Goal: Task Accomplishment & Management: Use online tool/utility

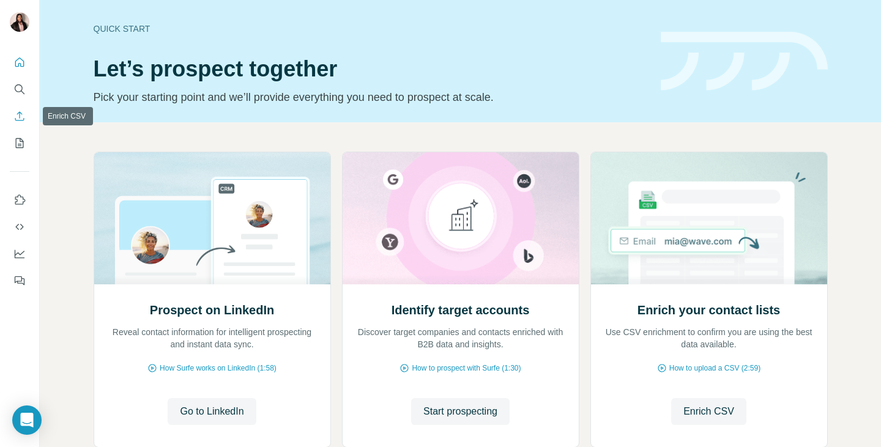
click at [20, 111] on icon "Enrich CSV" at bounding box center [19, 116] width 12 height 12
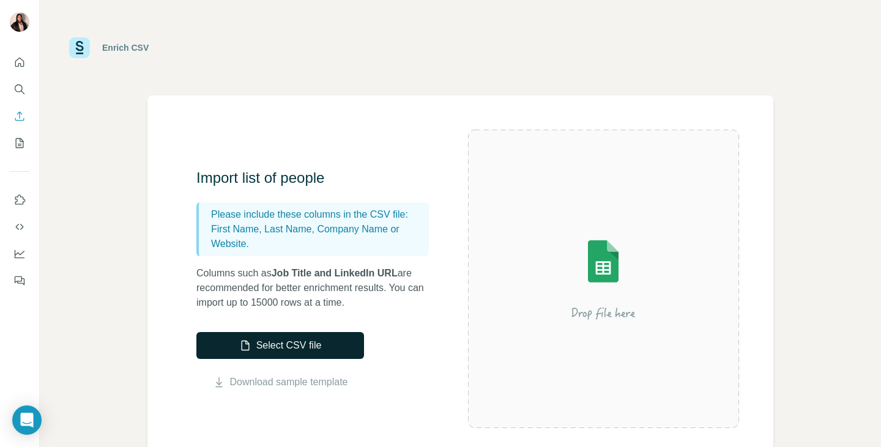
click at [289, 345] on button "Select CSV file" at bounding box center [280, 345] width 168 height 27
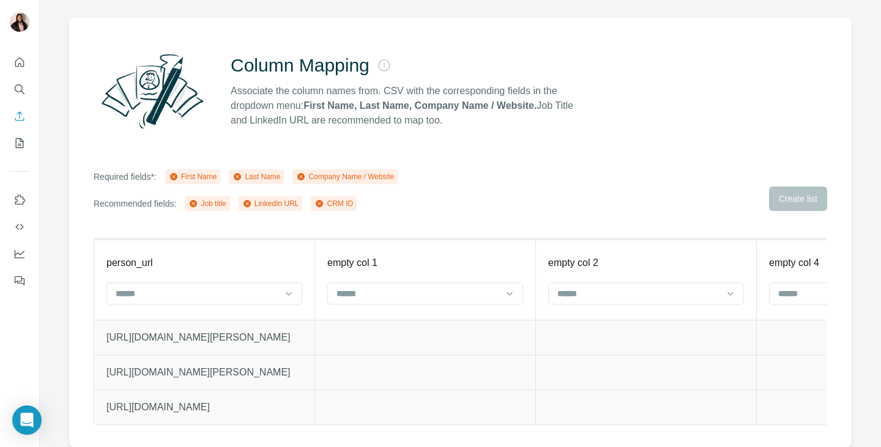
scroll to position [86, 0]
click at [192, 287] on input at bounding box center [196, 293] width 165 height 13
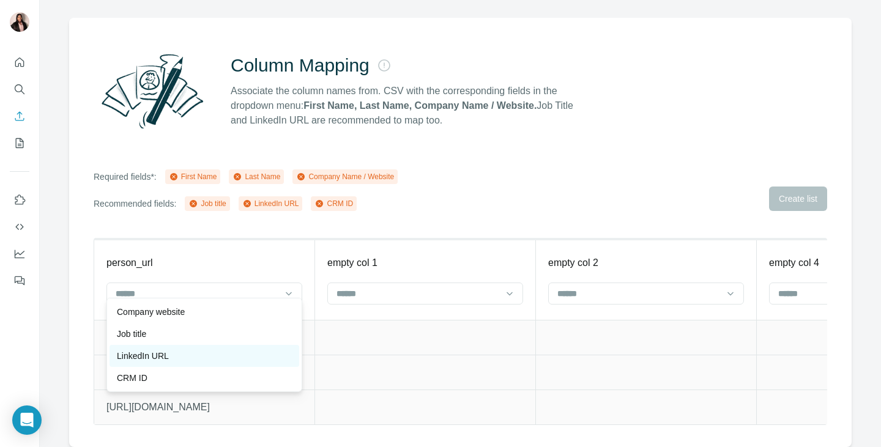
click at [163, 353] on p "LinkedIn URL" at bounding box center [143, 356] width 52 height 12
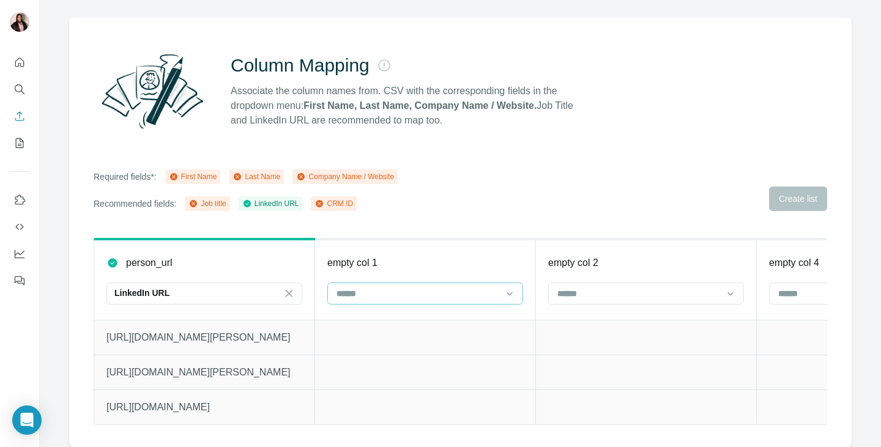
click at [413, 287] on input at bounding box center [417, 293] width 165 height 13
click at [403, 312] on div "First Name" at bounding box center [425, 312] width 175 height 12
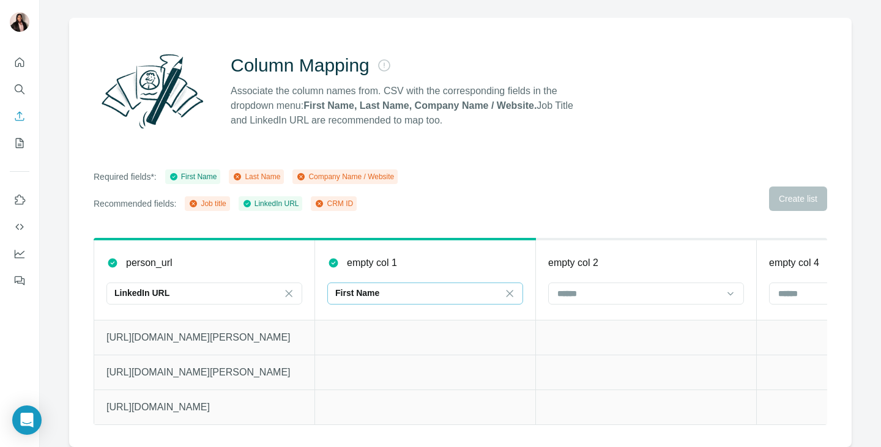
scroll to position [22, 0]
click at [603, 288] on input at bounding box center [638, 293] width 165 height 13
click at [595, 311] on p "Last Name" at bounding box center [580, 312] width 42 height 12
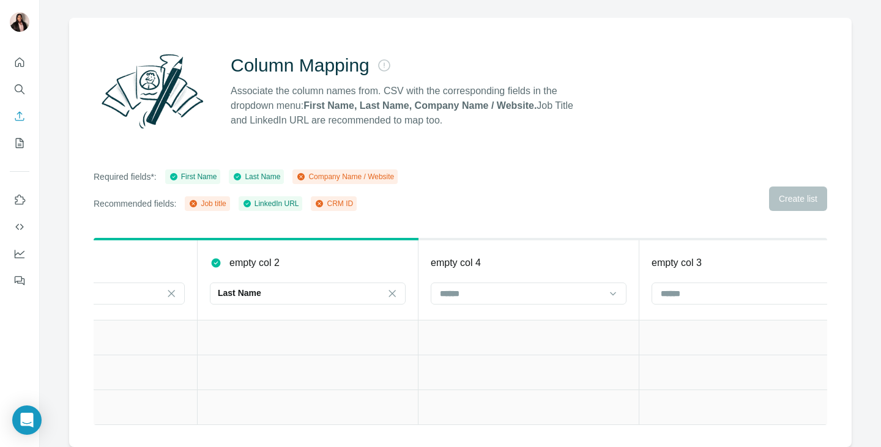
scroll to position [0, 339]
click at [487, 289] on input at bounding box center [520, 293] width 165 height 13
click at [491, 313] on p "Company Name" at bounding box center [472, 312] width 62 height 12
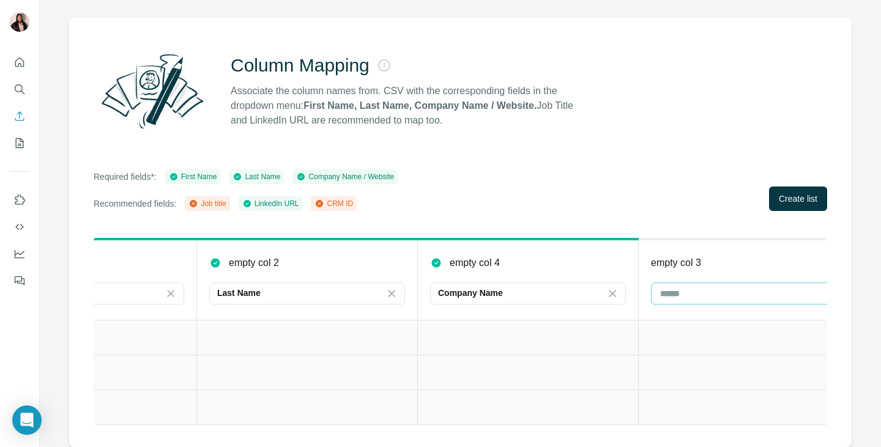
click at [731, 287] on input at bounding box center [741, 293] width 165 height 13
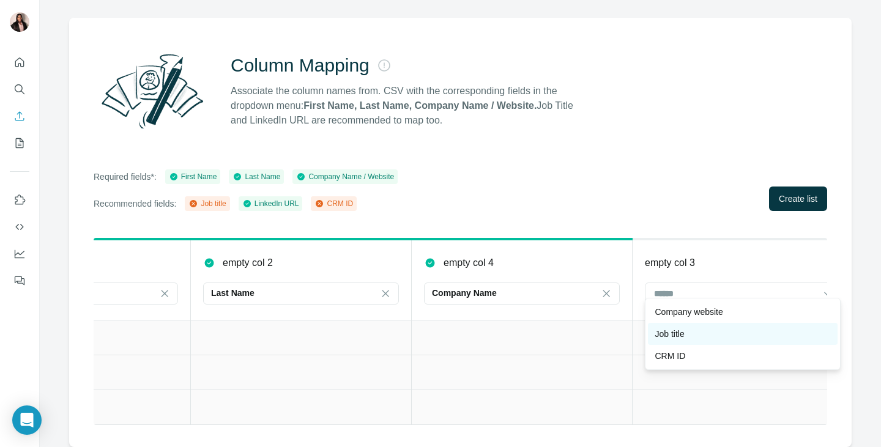
click at [682, 335] on p "Job title" at bounding box center [669, 334] width 29 height 12
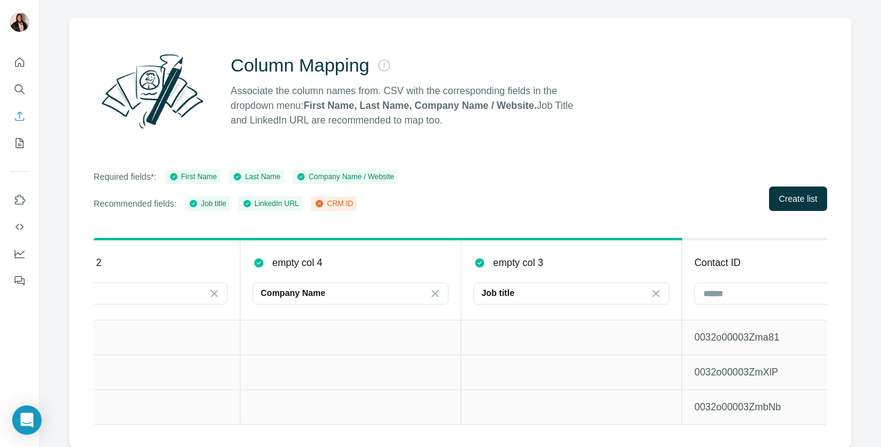
scroll to position [0, 602]
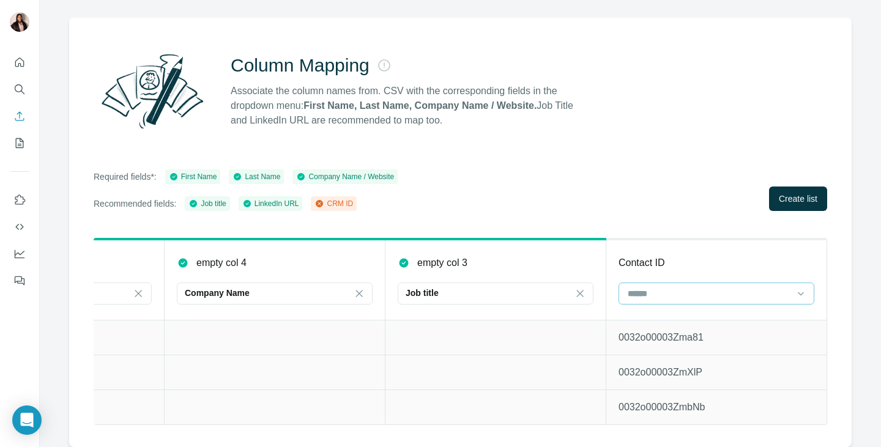
click at [668, 287] on input at bounding box center [709, 293] width 165 height 13
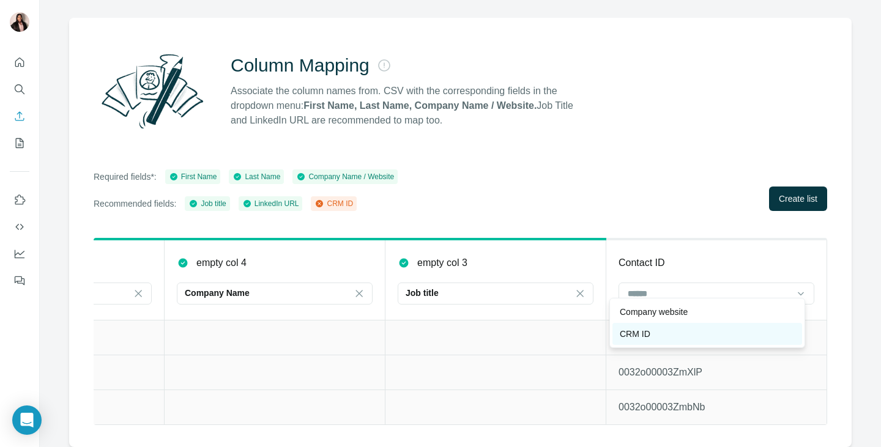
click at [658, 334] on div "CRM ID" at bounding box center [707, 334] width 175 height 12
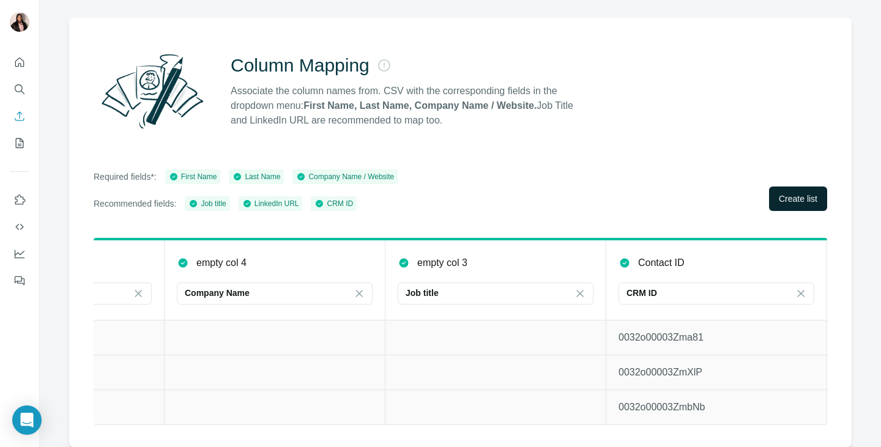
click at [779, 193] on span "Create list" at bounding box center [798, 199] width 39 height 12
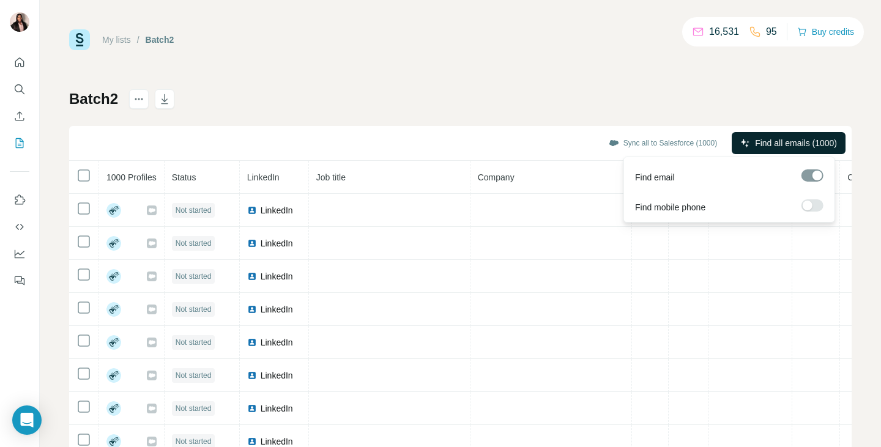
click at [763, 141] on span "Find all emails (1000)" at bounding box center [796, 143] width 82 height 12
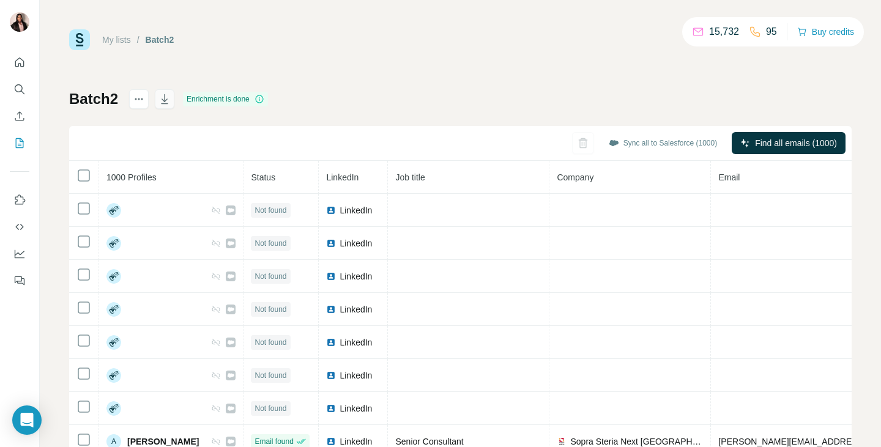
click at [170, 97] on icon "button" at bounding box center [164, 99] width 12 height 12
click at [512, 81] on div "My lists / Batch2 15,732 95 Buy credits Batch2 Enrichment is done Sync all to S…" at bounding box center [460, 256] width 783 height 455
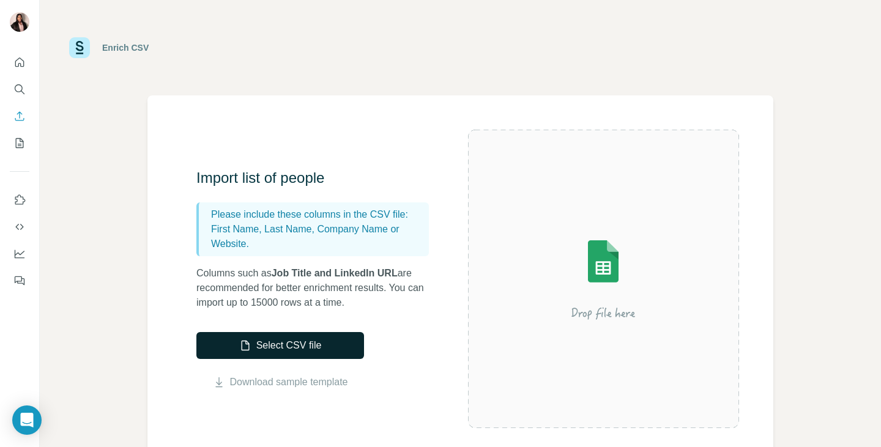
click at [289, 339] on button "Select CSV file" at bounding box center [280, 345] width 168 height 27
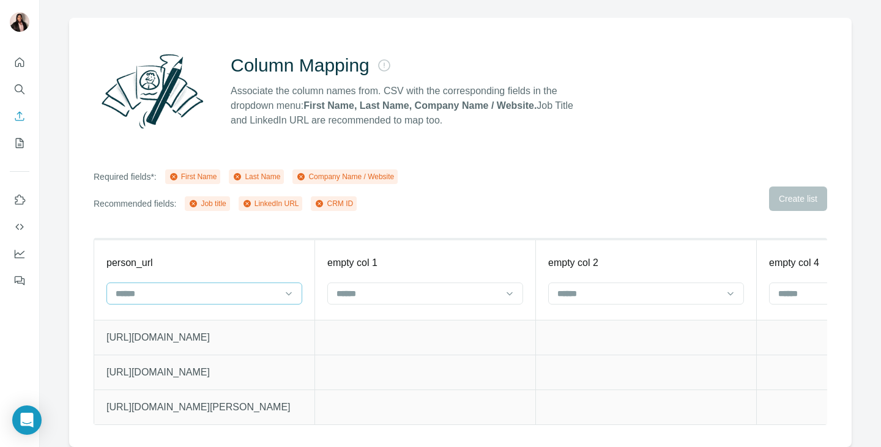
scroll to position [86, 0]
click at [286, 288] on icon at bounding box center [289, 294] width 12 height 12
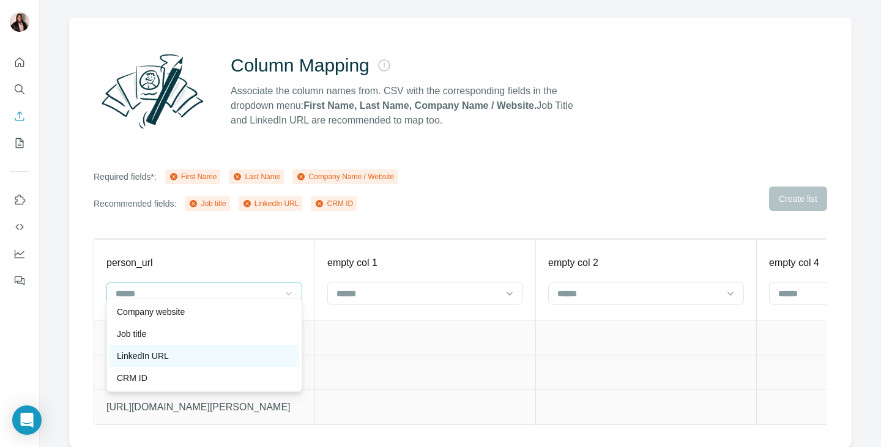
click at [152, 354] on p "LinkedIn URL" at bounding box center [143, 356] width 52 height 12
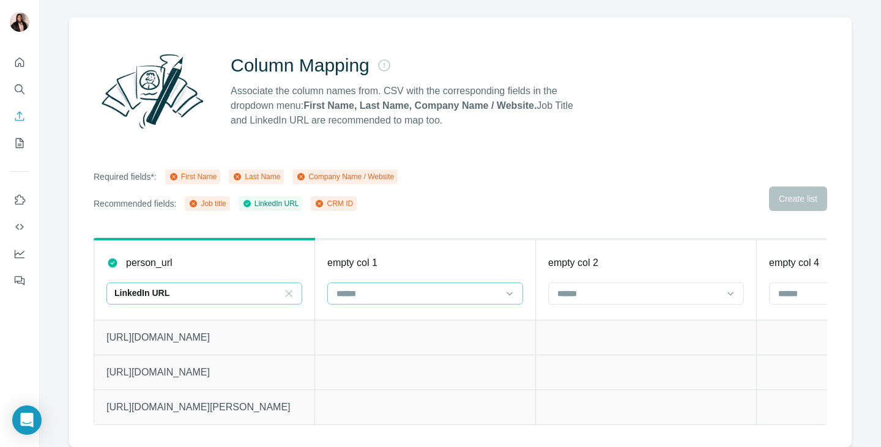
click at [371, 287] on input at bounding box center [417, 293] width 165 height 13
click at [387, 317] on div "First Name" at bounding box center [425, 312] width 175 height 12
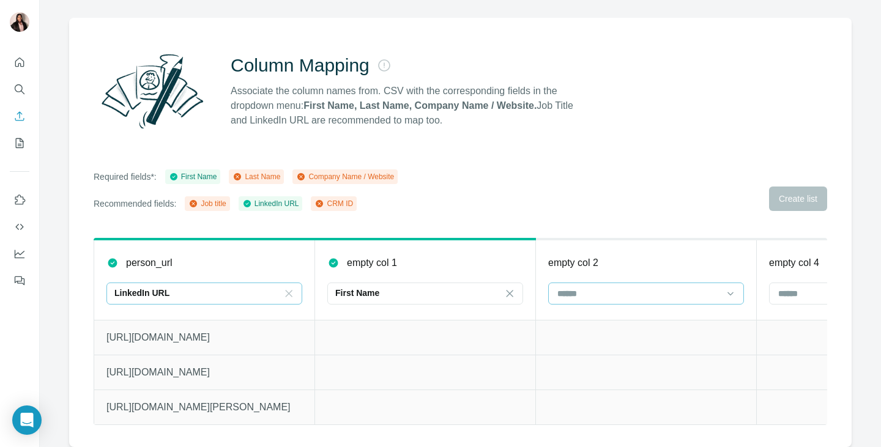
scroll to position [22, 0]
click at [603, 287] on input at bounding box center [638, 293] width 165 height 13
click at [590, 321] on div "Last Name" at bounding box center [646, 312] width 190 height 22
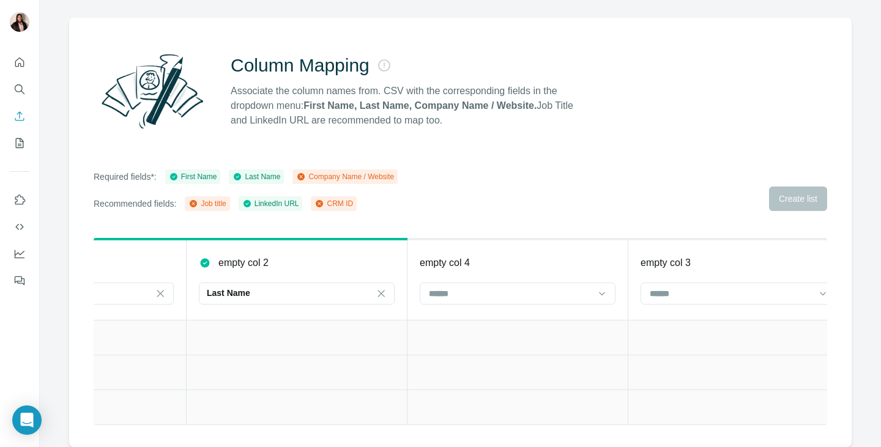
scroll to position [0, 351]
click at [548, 293] on div at bounding box center [508, 293] width 165 height 21
click at [487, 311] on p "Company Name" at bounding box center [459, 312] width 62 height 12
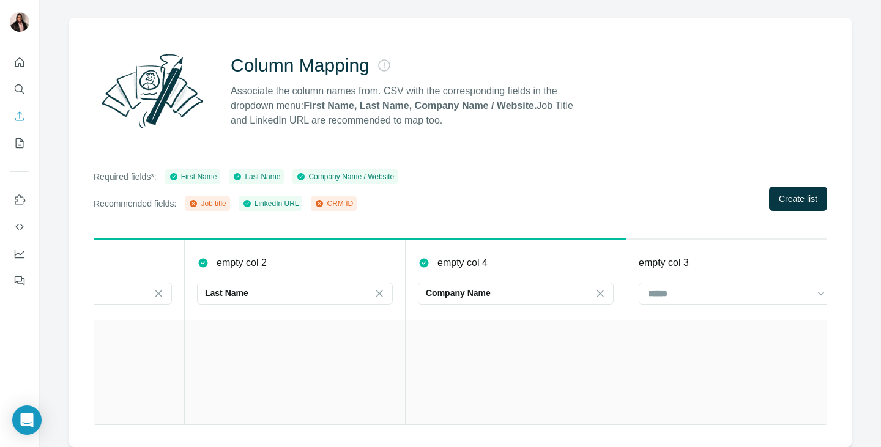
scroll to position [0, 602]
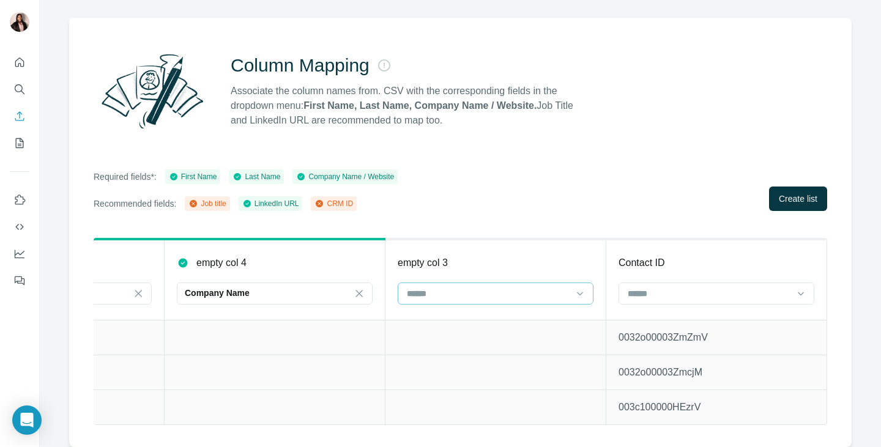
click at [540, 287] on input at bounding box center [488, 293] width 165 height 13
click at [469, 340] on div "Job title" at bounding box center [487, 334] width 190 height 22
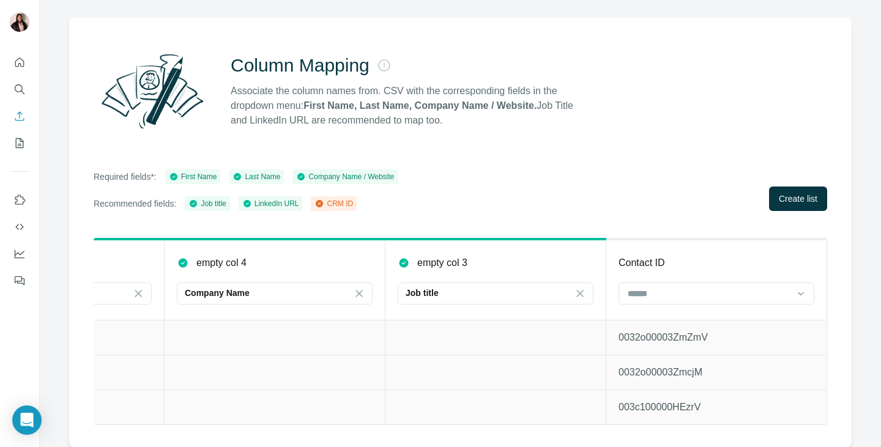
drag, startPoint x: 548, startPoint y: 416, endPoint x: 621, endPoint y: 393, distance: 76.7
click at [605, 406] on table "person_url LinkedIn URL empty col 1 First Name empty col 2 Last Name empty col …" at bounding box center [164, 331] width 1326 height 187
click at [671, 287] on input at bounding box center [709, 293] width 165 height 13
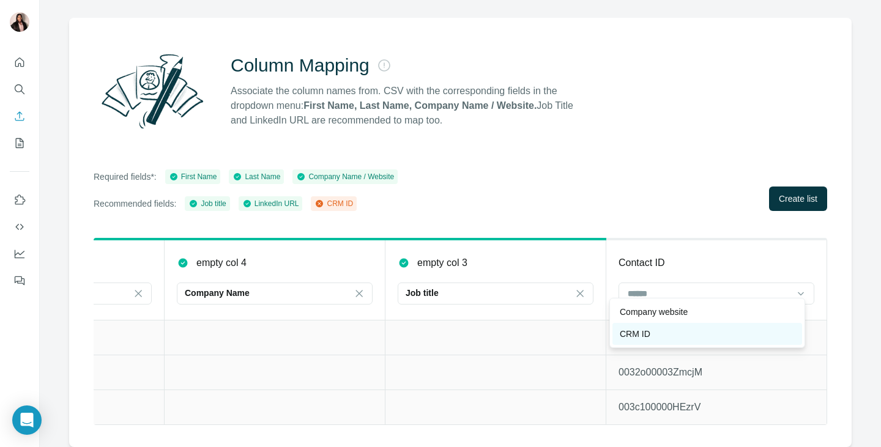
click at [662, 334] on div "CRM ID" at bounding box center [707, 334] width 175 height 12
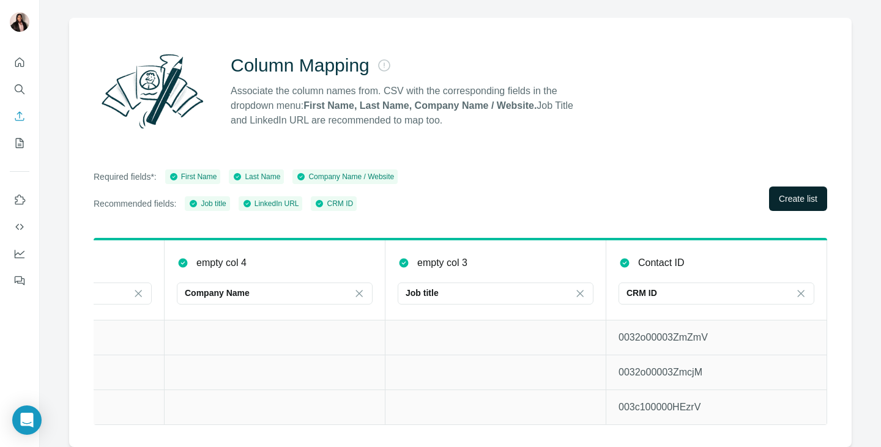
click at [789, 193] on span "Create list" at bounding box center [798, 199] width 39 height 12
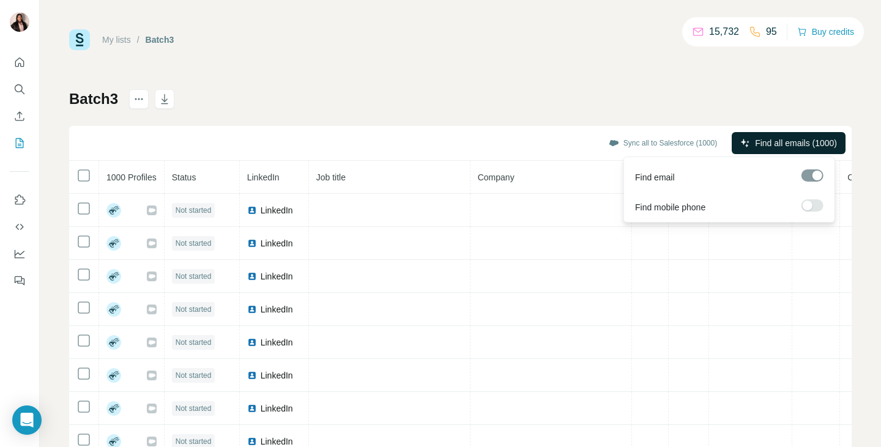
click at [796, 139] on span "Find all emails (1000)" at bounding box center [796, 143] width 82 height 12
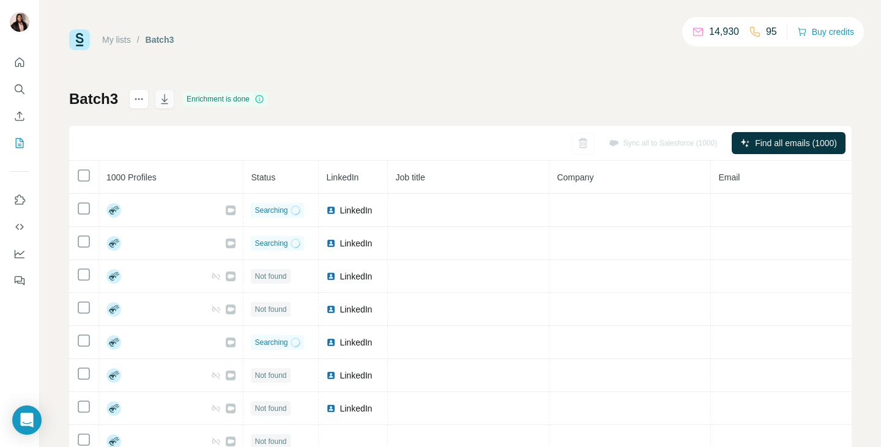
click at [165, 97] on icon "button" at bounding box center [164, 99] width 12 height 12
